Goal: Information Seeking & Learning: Check status

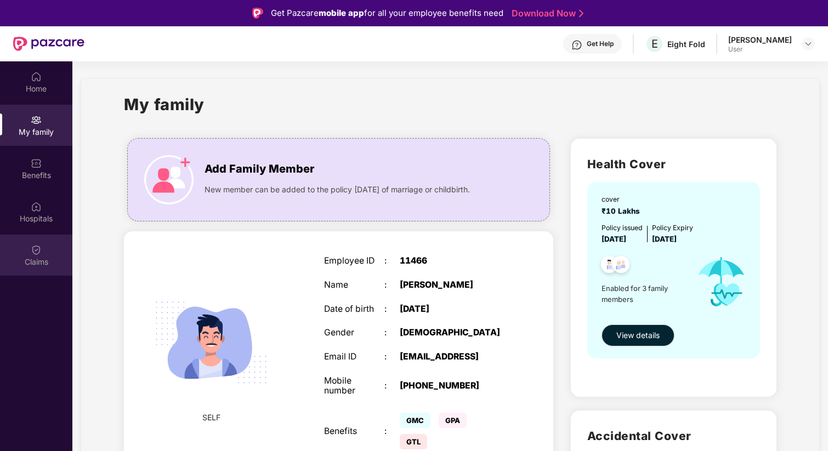
click at [41, 257] on div "Claims" at bounding box center [36, 262] width 72 height 11
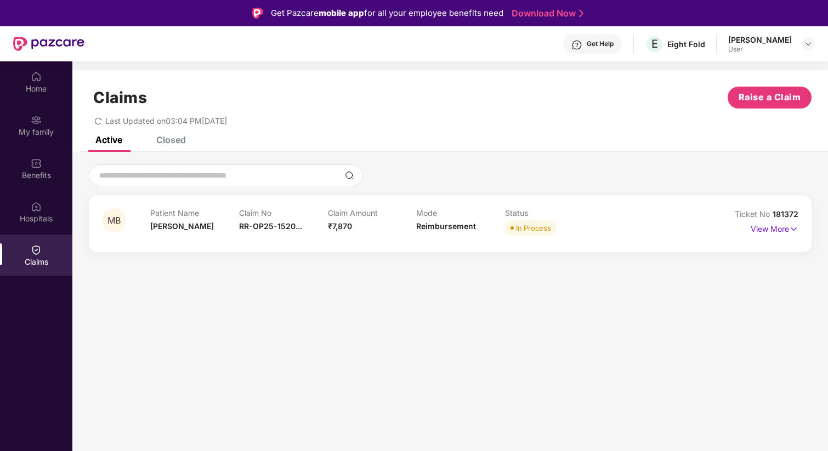
click at [167, 134] on div "Claims Raise a Claim Last Updated on 03:04 PM[DATE]" at bounding box center [450, 103] width 756 height 66
click at [170, 140] on div "Closed" at bounding box center [171, 139] width 30 height 11
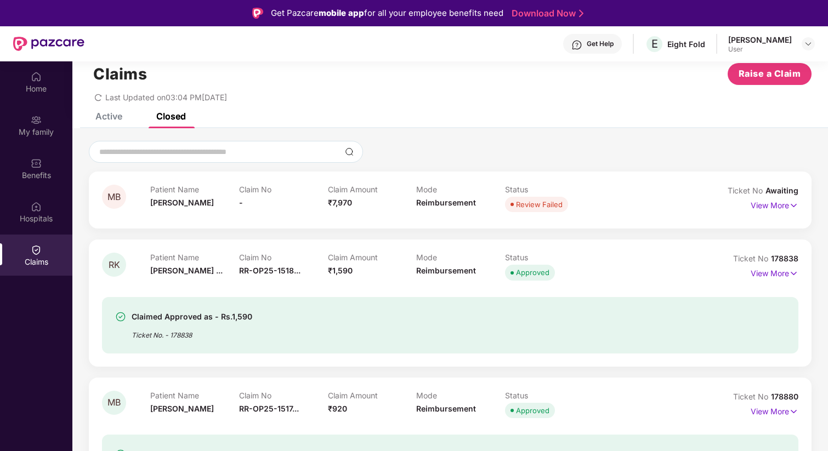
scroll to position [24, 0]
drag, startPoint x: 165, startPoint y: 314, endPoint x: 217, endPoint y: 317, distance: 52.2
click at [217, 317] on div "Claimed Approved as - Rs.1,590" at bounding box center [192, 316] width 121 height 13
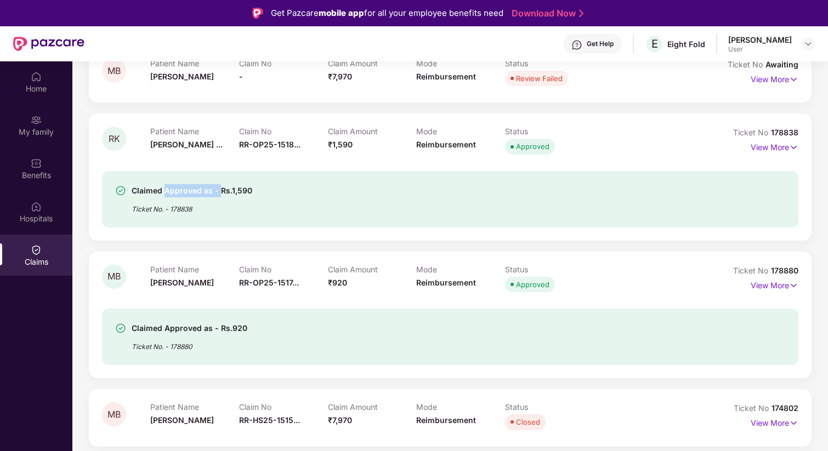
scroll to position [163, 0]
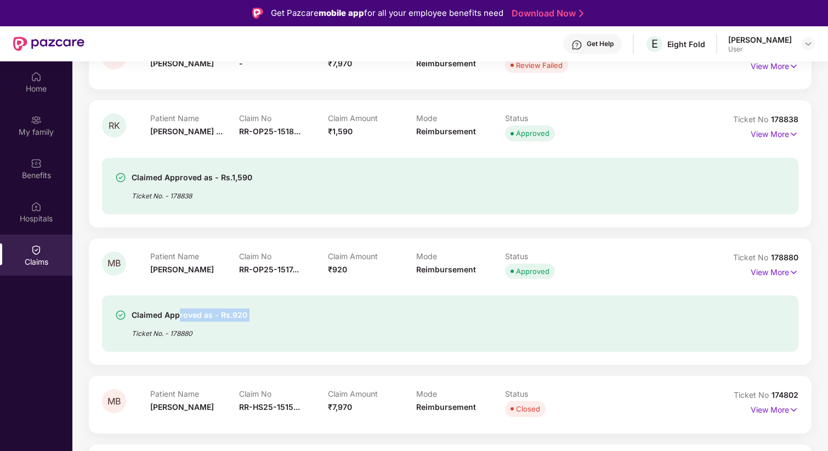
drag, startPoint x: 179, startPoint y: 313, endPoint x: 242, endPoint y: 322, distance: 63.8
click at [242, 322] on div "Claimed Approved as - Rs.920 Ticket No. - 178880" at bounding box center [190, 324] width 116 height 30
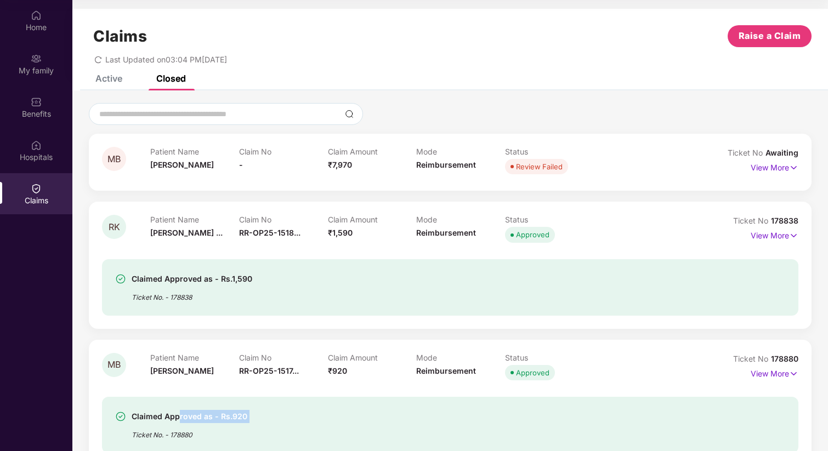
scroll to position [0, 0]
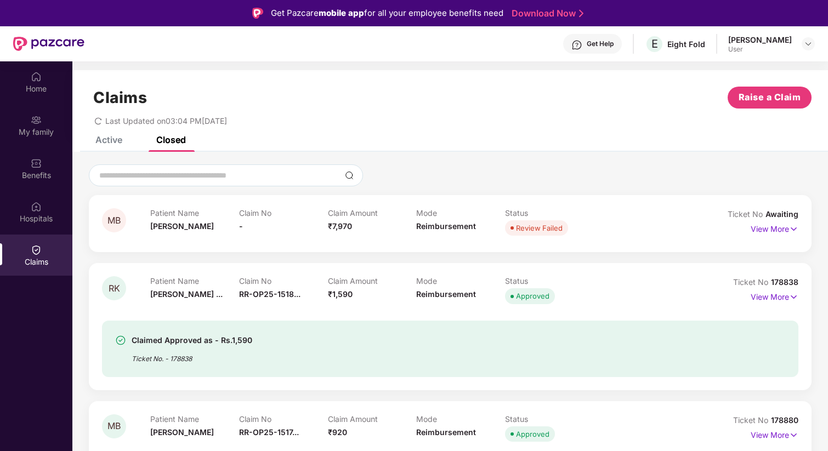
click at [108, 141] on div "Active" at bounding box center [108, 139] width 27 height 11
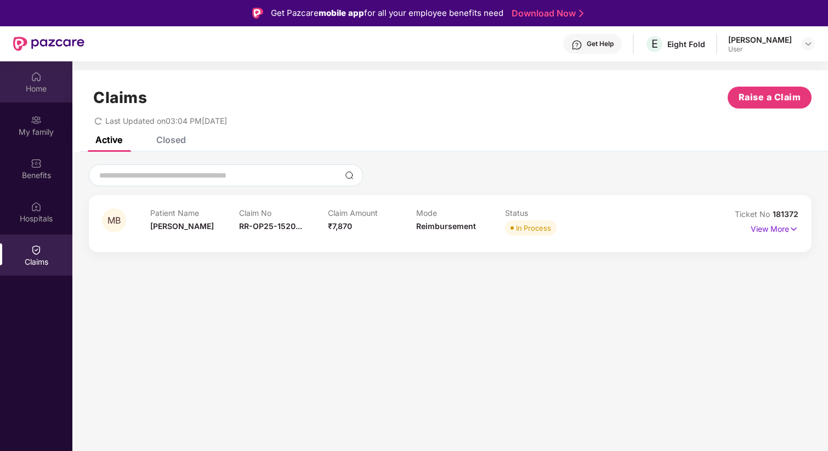
click at [34, 85] on div "Home" at bounding box center [36, 88] width 72 height 11
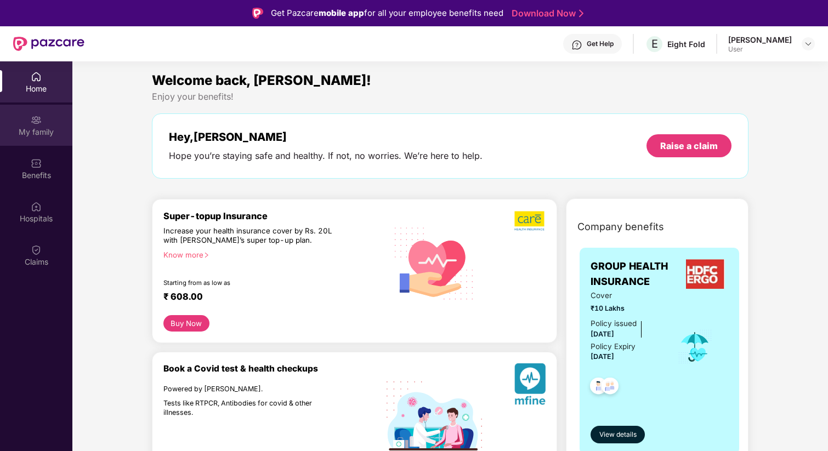
click at [39, 133] on div "My family" at bounding box center [36, 132] width 72 height 11
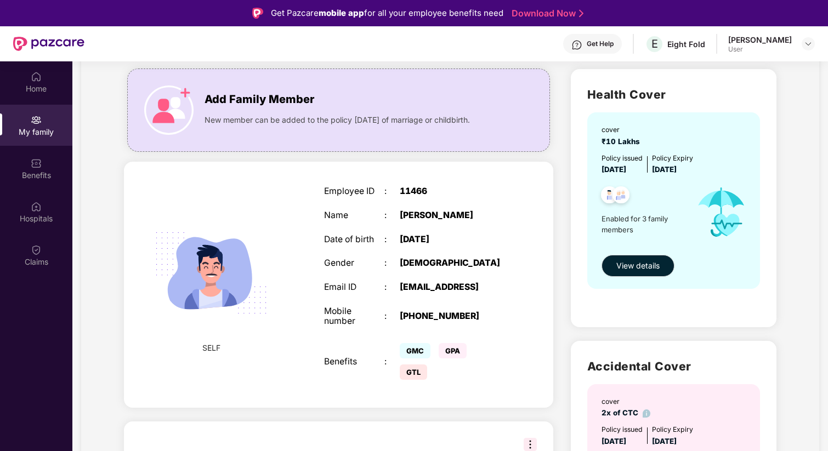
scroll to position [89, 0]
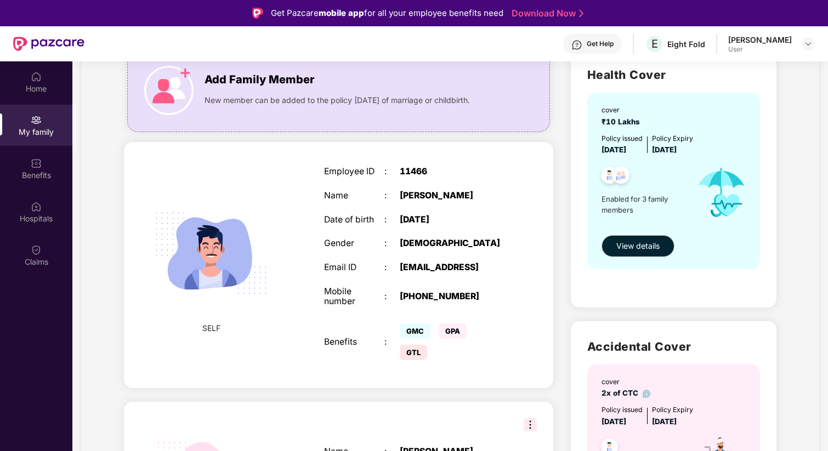
click at [473, 277] on div "Employee ID : 11466 Name : [PERSON_NAME] Date of birth : [DEMOGRAPHIC_DATA] Gen…" at bounding box center [414, 265] width 203 height 224
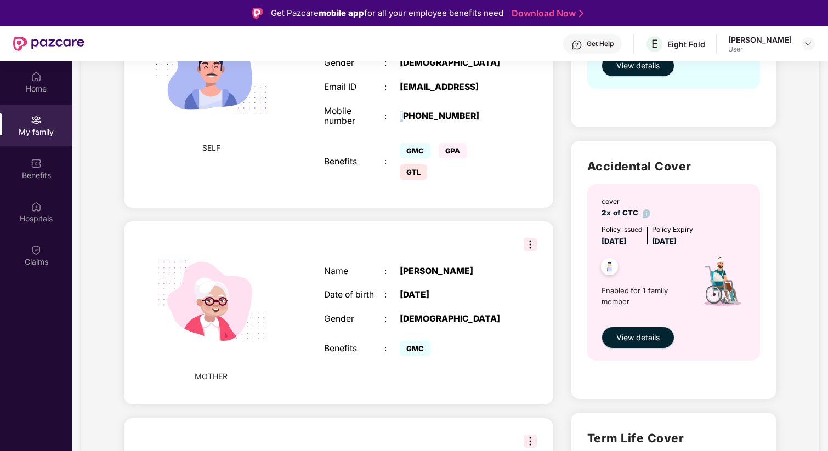
scroll to position [338, 0]
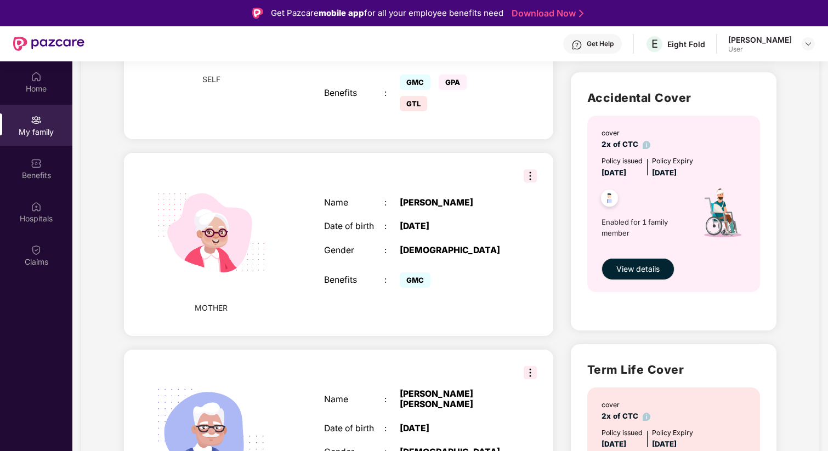
click at [525, 179] on img at bounding box center [530, 175] width 13 height 13
click at [456, 227] on div "[DATE]" at bounding box center [453, 227] width 106 height 10
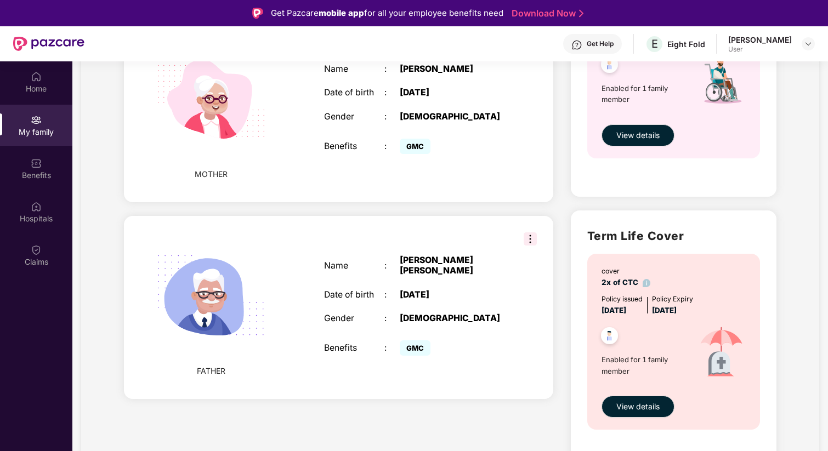
click at [456, 227] on div "FATHER Name : [PERSON_NAME] [PERSON_NAME] Date of birth : [DEMOGRAPHIC_DATA] Ge…" at bounding box center [338, 307] width 429 height 183
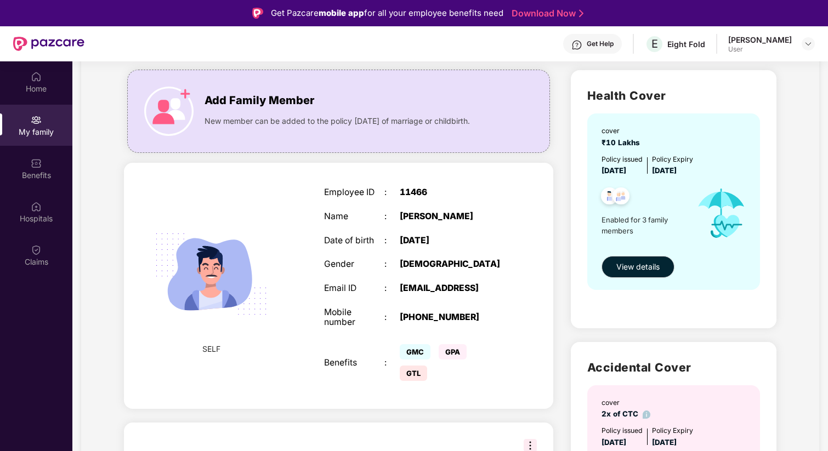
scroll to position [90, 0]
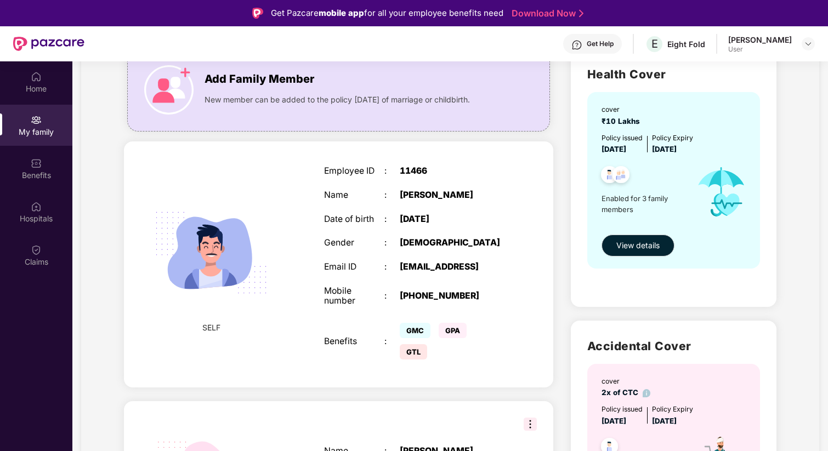
click at [342, 344] on div "Benefits" at bounding box center [354, 342] width 60 height 10
click at [226, 177] on div "SELF Employee ID : 11466 Name : [PERSON_NAME] Date of birth : [DEMOGRAPHIC_DATA…" at bounding box center [338, 264] width 429 height 246
click at [364, 225] on div "Date of birth" at bounding box center [354, 219] width 60 height 10
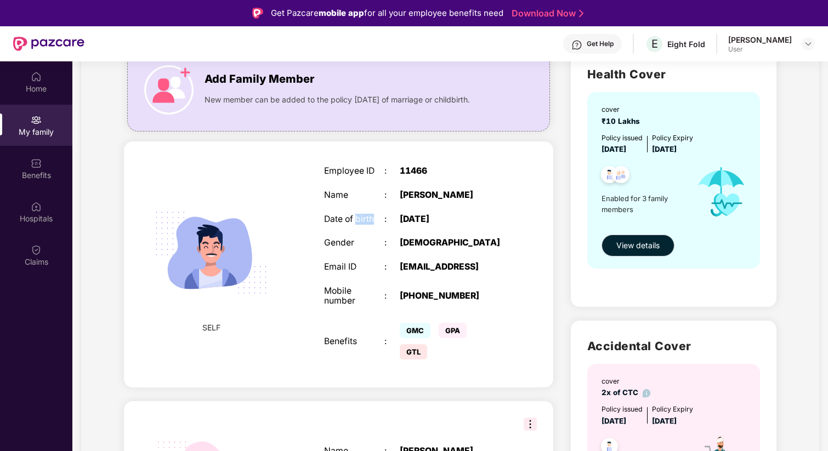
click at [364, 225] on div "Date of birth" at bounding box center [354, 219] width 60 height 10
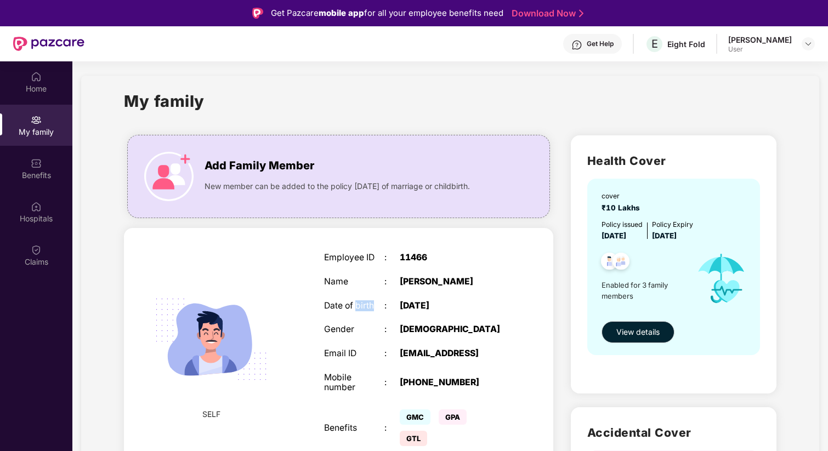
scroll to position [0, 0]
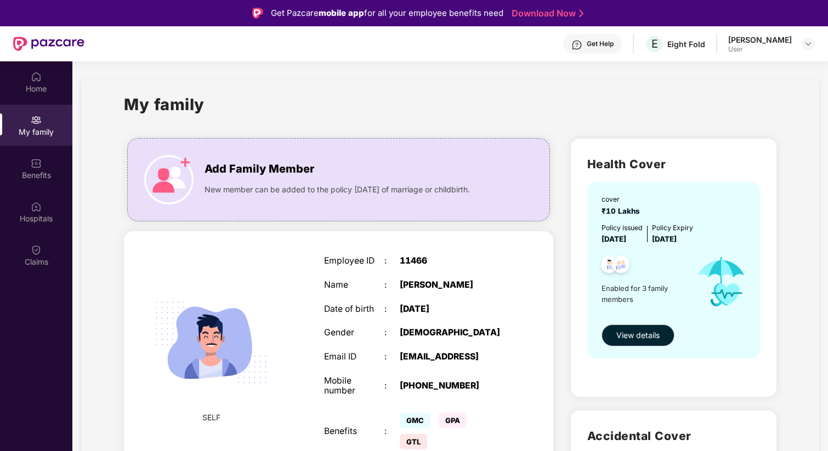
click at [760, 42] on div "[PERSON_NAME]" at bounding box center [760, 40] width 64 height 10
click at [805, 42] on img at bounding box center [808, 43] width 9 height 9
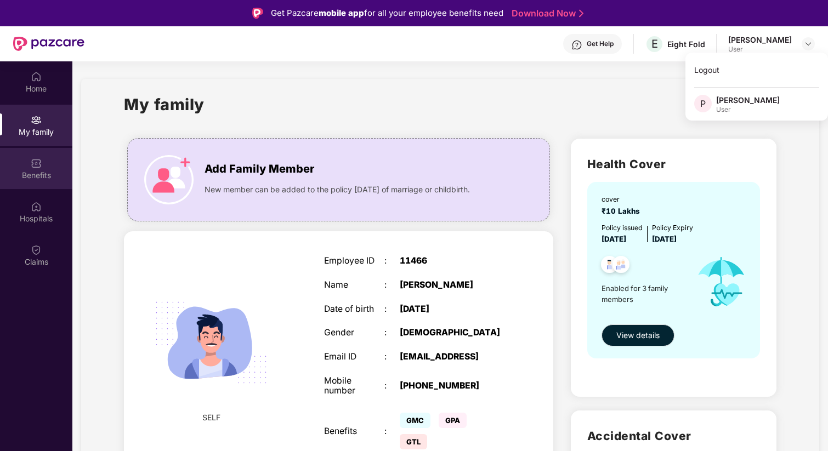
click at [32, 175] on div "Benefits" at bounding box center [36, 175] width 72 height 11
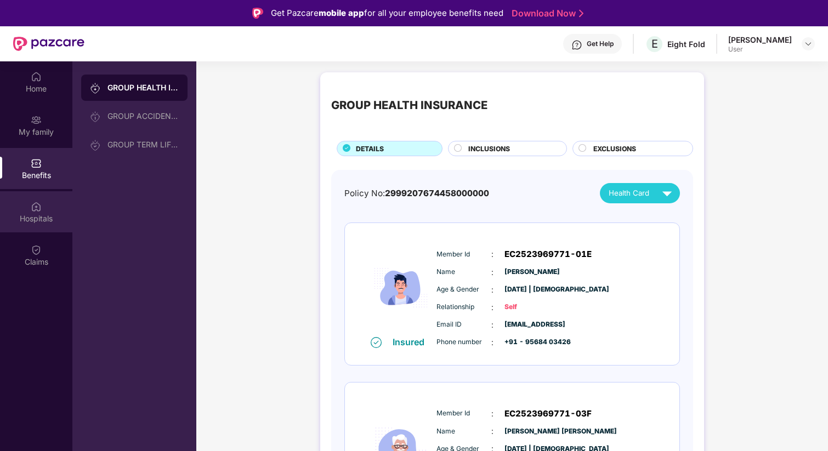
click at [39, 212] on div "Hospitals" at bounding box center [36, 211] width 72 height 41
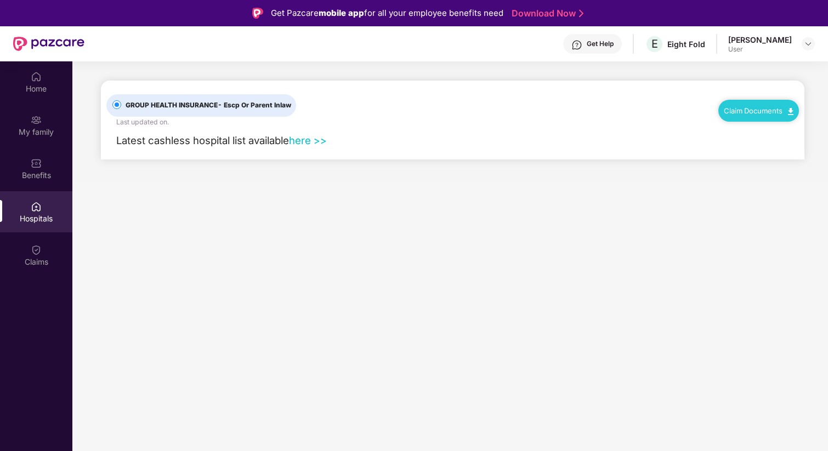
click at [39, 190] on div "Home My family Benefits Hospitals Claims" at bounding box center [36, 169] width 72 height 217
click at [42, 177] on div "Benefits" at bounding box center [36, 175] width 72 height 11
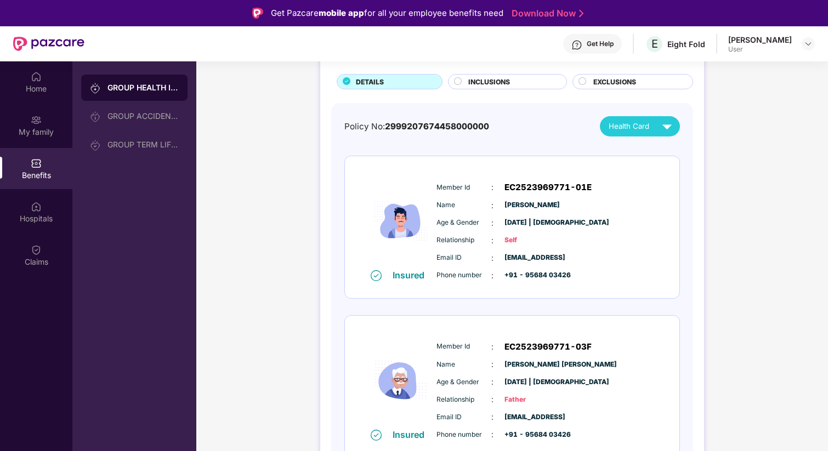
scroll to position [69, 0]
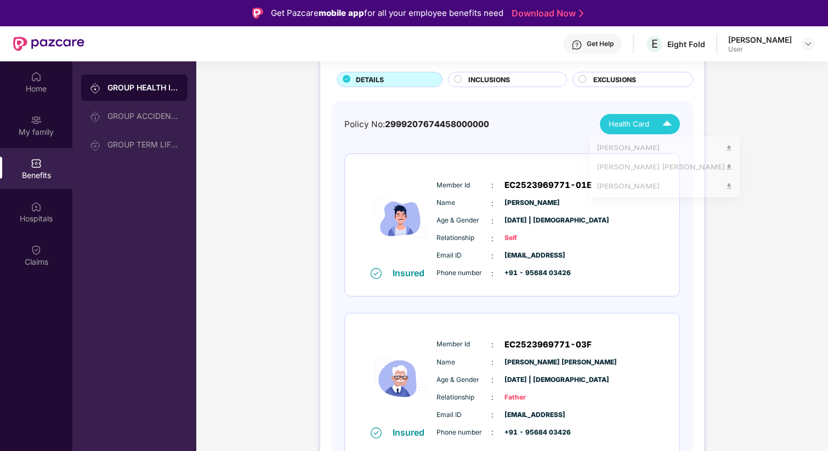
click at [645, 126] on span "Health Card" at bounding box center [629, 124] width 41 height 12
click at [725, 147] on img at bounding box center [729, 150] width 8 height 8
